Goal: Task Accomplishment & Management: Use online tool/utility

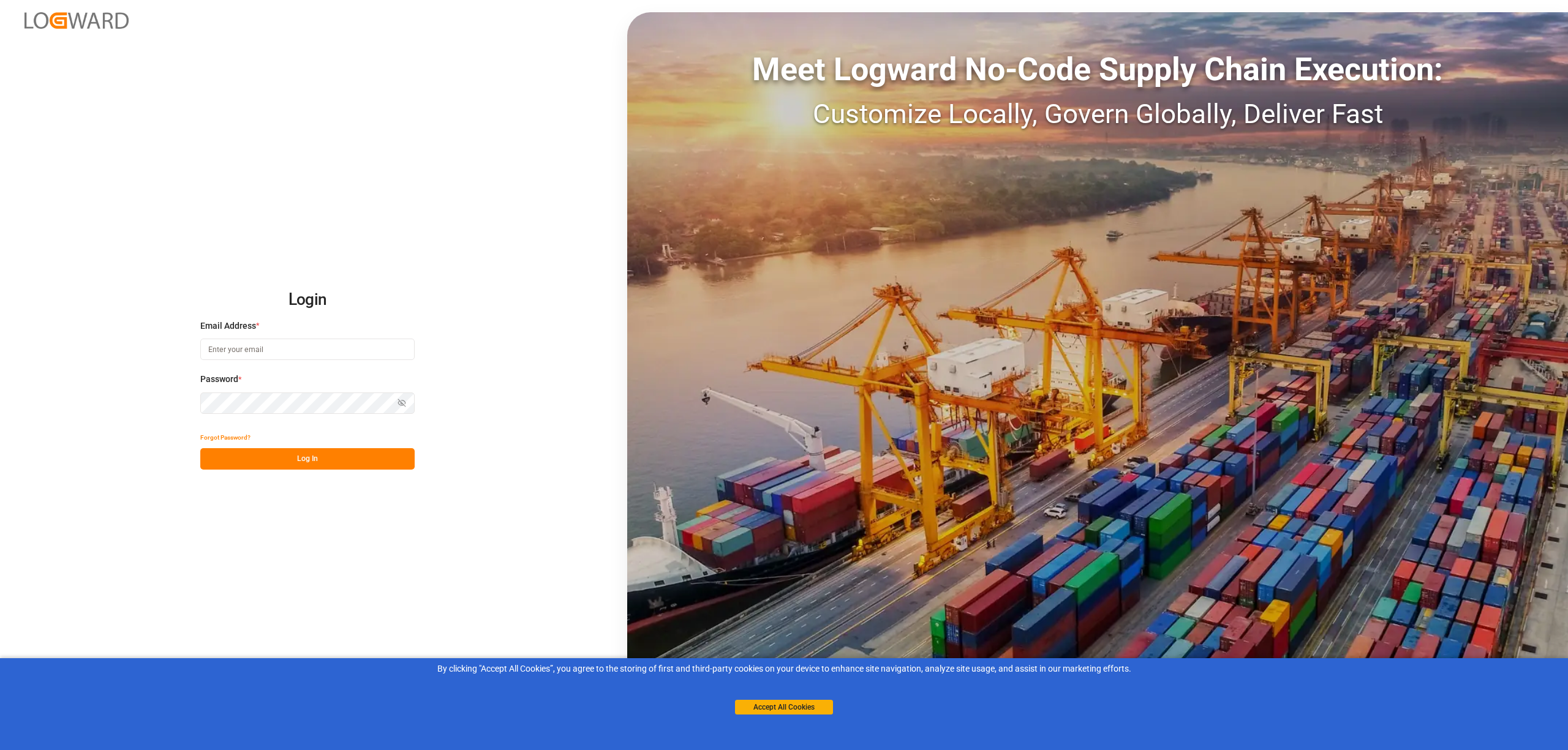
type input "[EMAIL_ADDRESS][PERSON_NAME][DOMAIN_NAME]"
click at [373, 457] on button "Log In" at bounding box center [307, 459] width 214 height 22
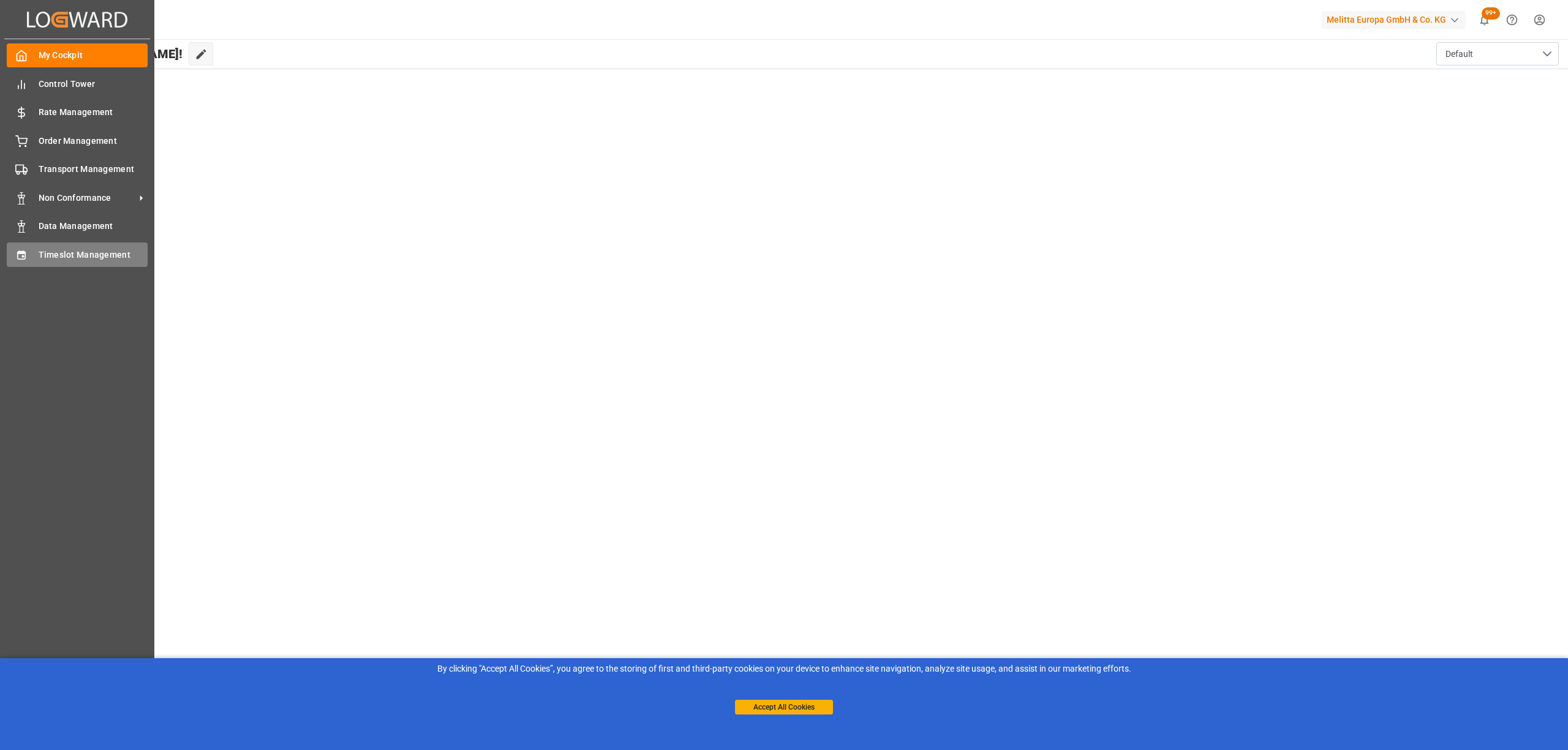
click at [6, 256] on div "My Cockpit My Cockpit Control Tower Control Tower Rate Management Rate Manageme…" at bounding box center [77, 375] width 146 height 673
click at [70, 253] on span "Timeslot Management" at bounding box center [93, 255] width 110 height 13
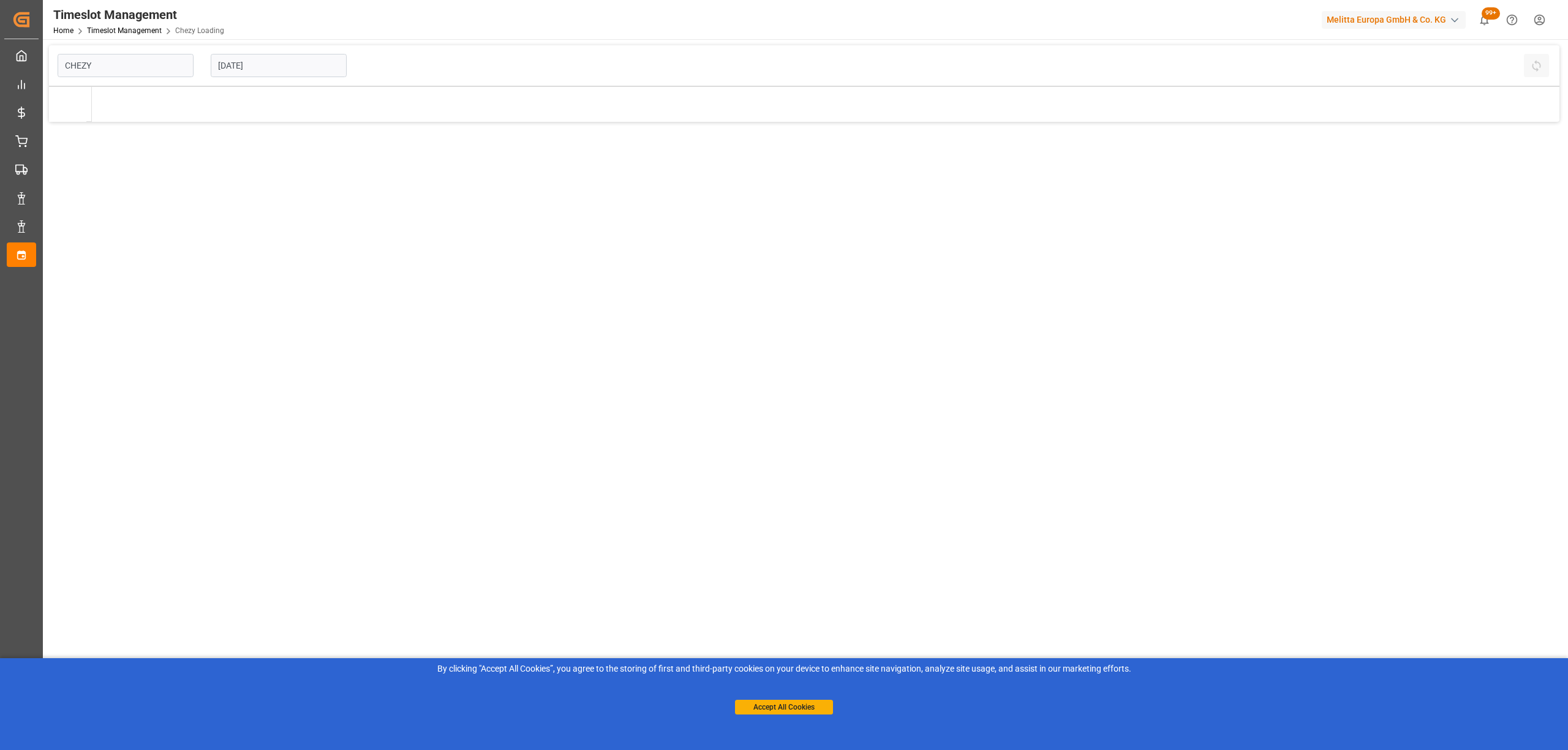
type input "Chezy Loading"
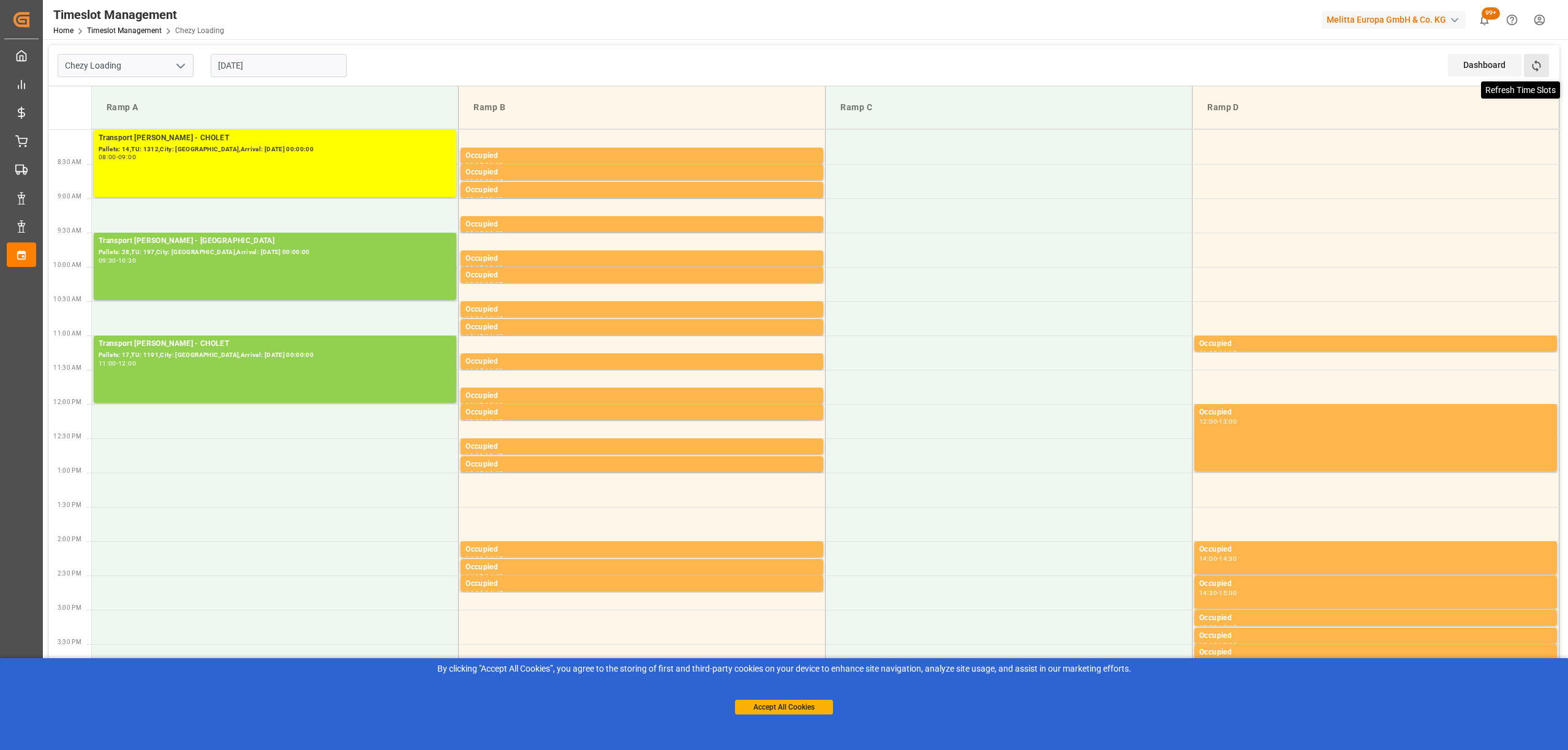
click at [1539, 76] on button "Refresh Time Slots" at bounding box center [1536, 65] width 25 height 23
